Goal: Contribute content: Contribute content

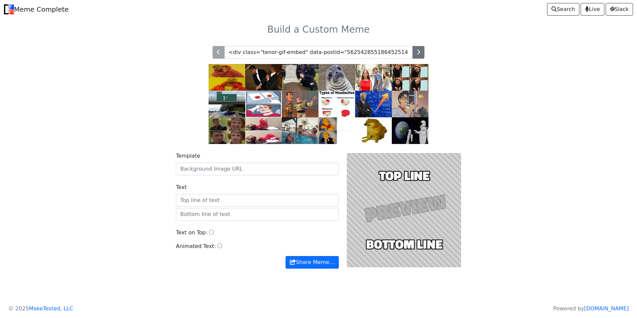
scroll to position [0, 926]
type input "<div class="tenor-gif-embed" data-postid="5625428551864525145" data-share-metho…"
click at [250, 169] on input "Template" at bounding box center [257, 169] width 163 height 13
click at [286, 256] on button "Share Meme…" at bounding box center [312, 262] width 53 height 13
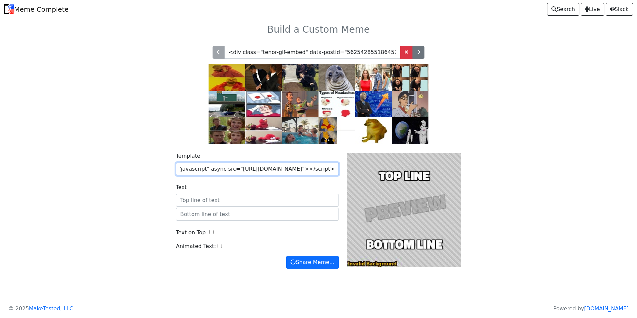
scroll to position [0, 0]
click at [253, 157] on div "Template <div class="tenor-gif-embed" data-postid="5625428551864525145" data-sh…" at bounding box center [257, 163] width 163 height 23
drag, startPoint x: 253, startPoint y: 157, endPoint x: 246, endPoint y: 165, distance: 10.6
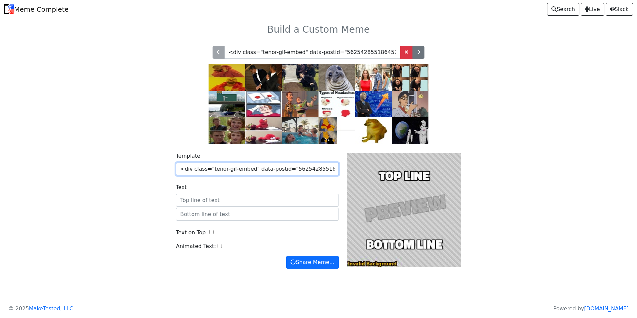
click at [246, 165] on input "<div class="tenor-gif-embed" data-postid="5625428551864525145" data-share-metho…" at bounding box center [257, 169] width 163 height 13
paste input "https://tenor.com/view/anime-dungeon-meshi-delicious-in-dungeon-pout-marcille-d…"
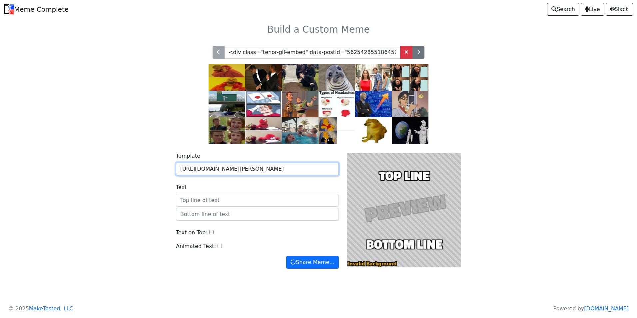
type input "https://tenor.com/view/anime-dungeon-meshi-delicious-in-dungeon-pout-marcille-d…"
click at [286, 256] on button "Share Meme…" at bounding box center [312, 262] width 53 height 13
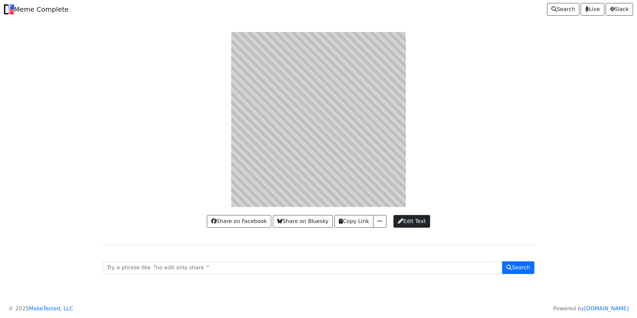
click at [288, 137] on div at bounding box center [319, 119] width 440 height 175
click at [280, 154] on div at bounding box center [319, 119] width 440 height 175
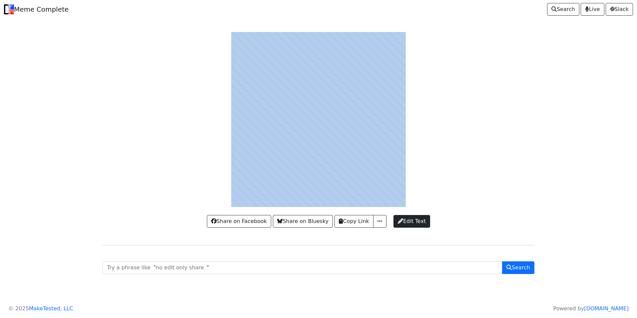
drag, startPoint x: 280, startPoint y: 154, endPoint x: 291, endPoint y: 159, distance: 11.3
click at [291, 159] on div at bounding box center [319, 119] width 440 height 175
